Goal: Task Accomplishment & Management: Use online tool/utility

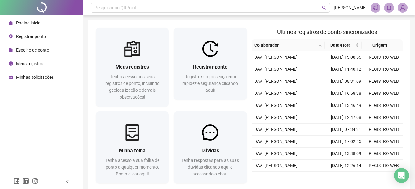
click at [26, 35] on span "Registrar ponto" at bounding box center [31, 36] width 30 height 5
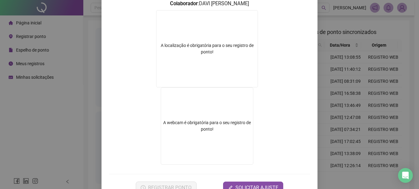
scroll to position [93, 0]
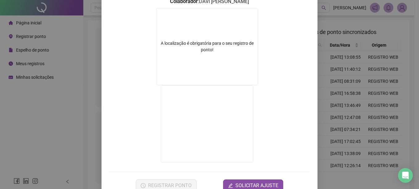
drag, startPoint x: 378, startPoint y: 102, endPoint x: 55, endPoint y: 94, distance: 323.6
click at [377, 102] on div "Registro de ponto web 17:01:23 Empregador : GESTAO NEXXO LTDA Colaborador : DAV…" at bounding box center [209, 94] width 419 height 189
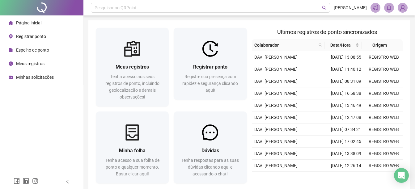
click at [31, 39] on span "Registrar ponto" at bounding box center [31, 36] width 30 height 5
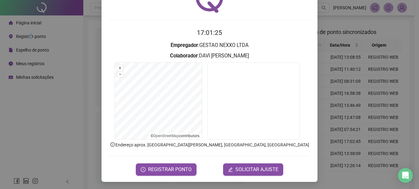
scroll to position [39, 0]
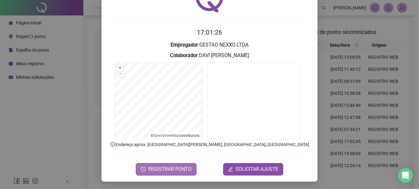
click at [170, 167] on span "REGISTRAR PONTO" at bounding box center [170, 168] width 44 height 7
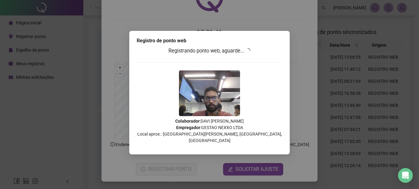
click at [337, 128] on div "Registro de ponto web Registrando ponto web, aguarde... Colaborador : DAVI [PER…" at bounding box center [209, 94] width 419 height 189
click at [331, 130] on div "Registro de ponto web Registrando ponto web, aguarde... Colaborador : DAVI [PER…" at bounding box center [209, 94] width 419 height 189
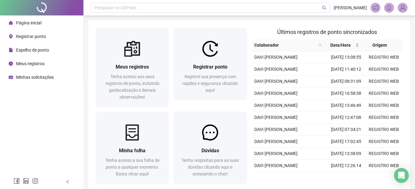
click at [36, 48] on span "Espelho de ponto" at bounding box center [32, 50] width 33 height 5
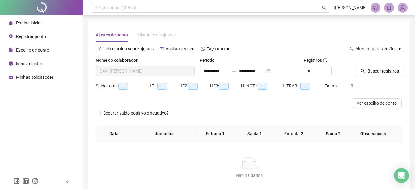
click at [32, 31] on div "Registrar ponto" at bounding box center [27, 36] width 37 height 12
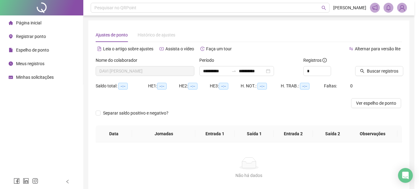
type input "**********"
click at [33, 28] on div "Registro de ponto web 17:01:50 Empregador : Colaborador : REGISTRAR PONTO SOLIC…" at bounding box center [209, 94] width 419 height 189
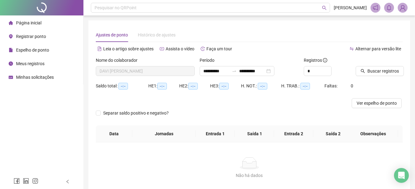
click at [34, 26] on div "Página inicial" at bounding box center [25, 23] width 33 height 12
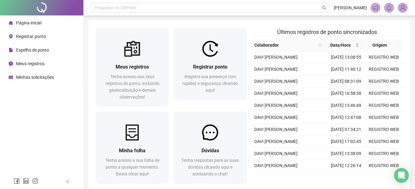
click at [43, 56] on ul "Página inicial Registrar ponto Espelho de ponto Meus registros Minhas solicitaç…" at bounding box center [41, 49] width 83 height 69
click at [42, 51] on span "Espelho de ponto" at bounding box center [32, 50] width 33 height 5
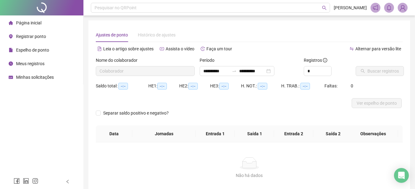
type input "**********"
click at [26, 23] on span "Página inicial" at bounding box center [28, 22] width 25 height 5
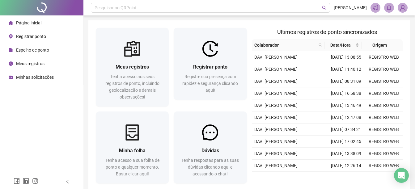
click at [40, 37] on span "Registrar ponto" at bounding box center [31, 36] width 30 height 5
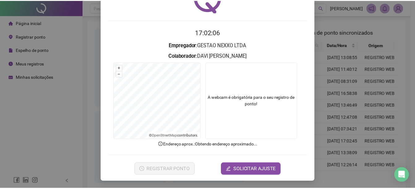
scroll to position [39, 0]
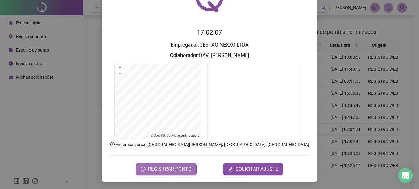
click at [148, 171] on span "REGISTRAR PONTO" at bounding box center [170, 168] width 44 height 7
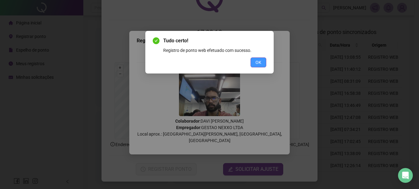
click at [261, 63] on span "OK" at bounding box center [259, 62] width 6 height 7
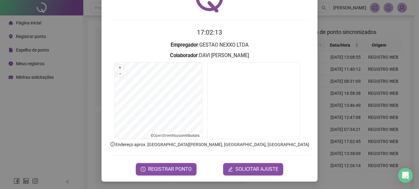
click at [350, 102] on div "Registro de ponto web 17:02:13 Empregador : GESTAO NEXXO LTDA Colaborador : DAV…" at bounding box center [209, 94] width 419 height 189
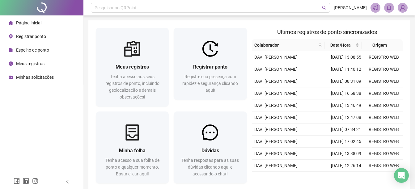
click at [26, 52] on span "Espelho de ponto" at bounding box center [32, 50] width 33 height 5
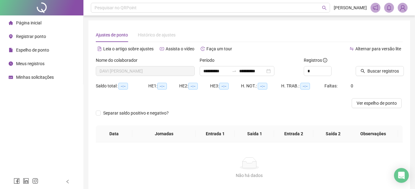
type input "**********"
click at [35, 23] on span "Página inicial" at bounding box center [28, 22] width 25 height 5
